Goal: Obtain resource: Download file/media

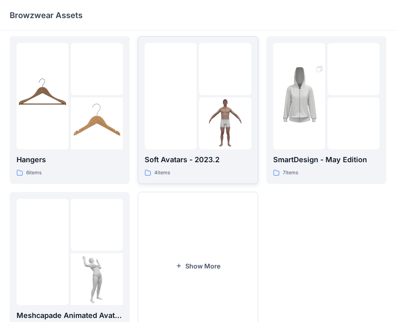
scroll to position [200, 0]
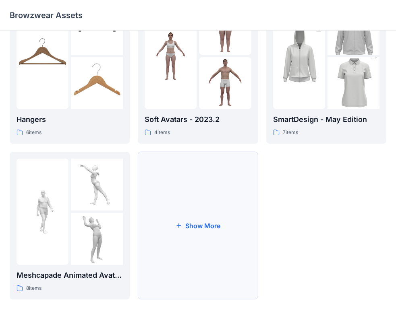
click at [218, 184] on button "Show More" at bounding box center [198, 226] width 120 height 148
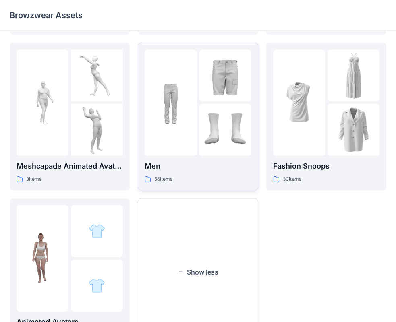
scroll to position [356, 0]
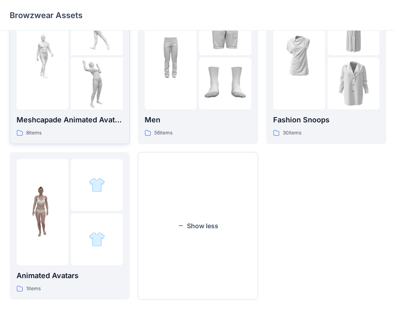
click at [92, 109] on img at bounding box center [97, 84] width 52 height 52
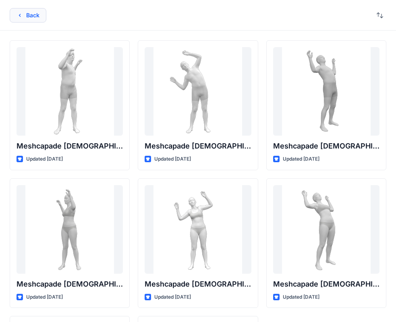
click at [26, 12] on button "Back" at bounding box center [28, 15] width 37 height 15
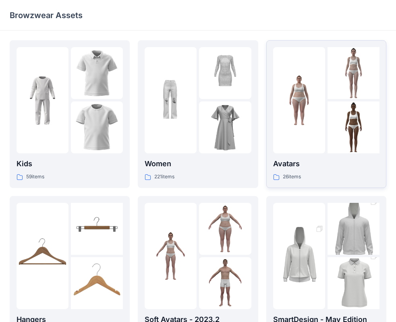
click at [300, 129] on div at bounding box center [299, 100] width 52 height 106
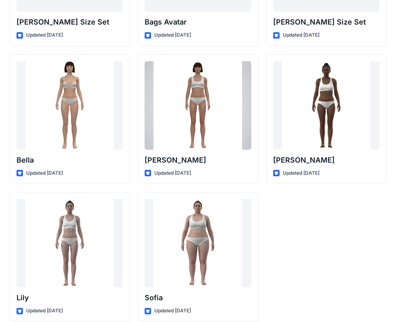
scroll to position [962, 0]
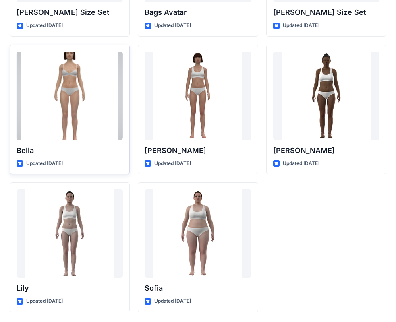
click at [102, 111] on div at bounding box center [70, 96] width 106 height 89
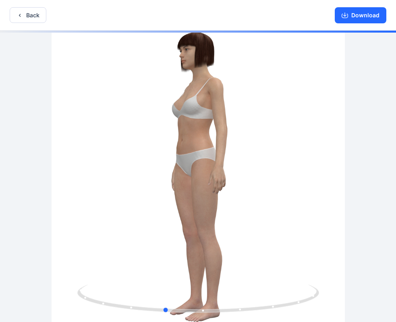
drag, startPoint x: 122, startPoint y: 194, endPoint x: 330, endPoint y: 197, distance: 208.3
click at [330, 197] on div at bounding box center [198, 177] width 396 height 293
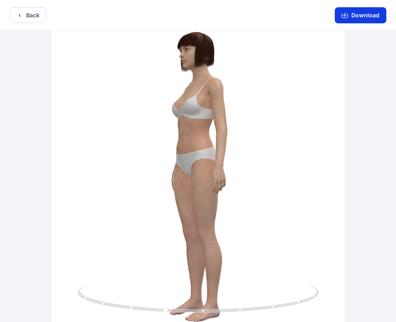
click at [342, 19] on button "Download" at bounding box center [361, 15] width 52 height 16
